Goal: Task Accomplishment & Management: Complete application form

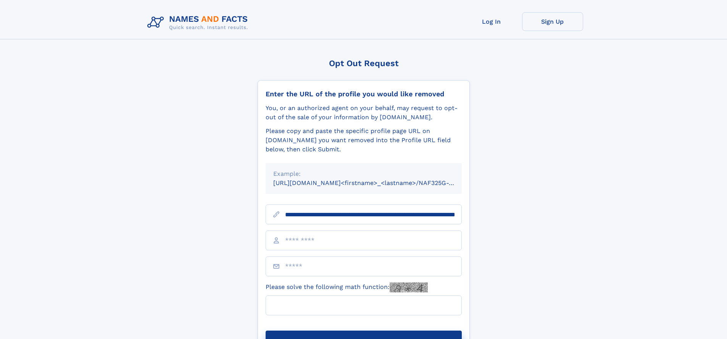
scroll to position [0, 85]
type input "**********"
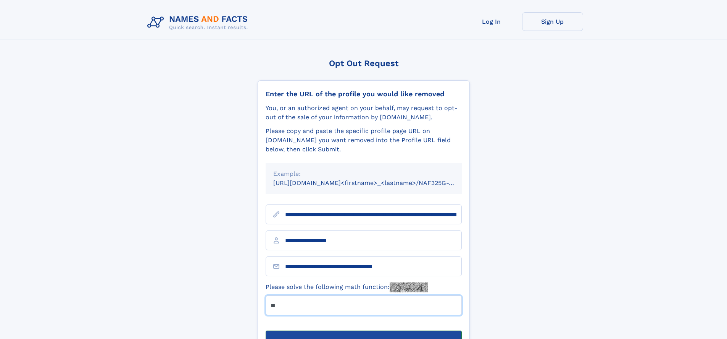
type input "**"
click at [363, 330] on button "Submit Opt Out Request" at bounding box center [364, 342] width 196 height 24
